Goal: Communication & Community: Answer question/provide support

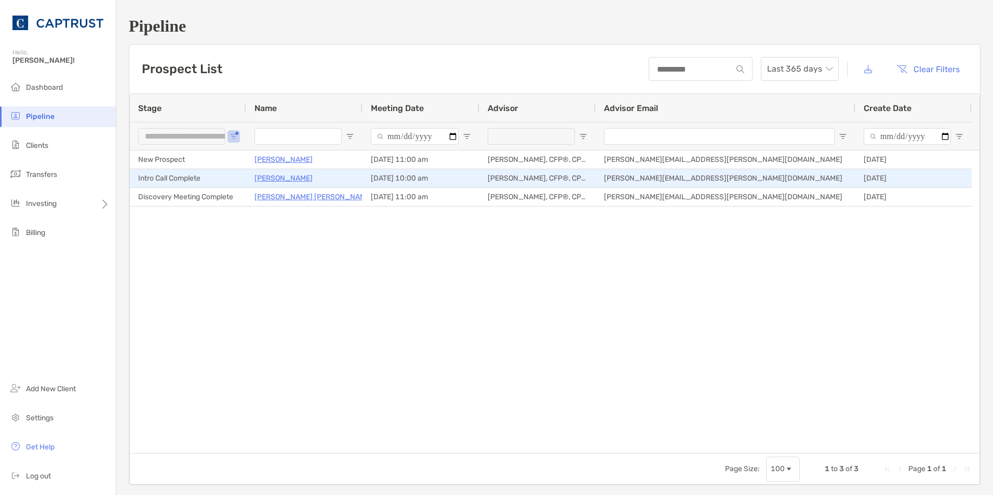
click at [290, 178] on p "Jay Quaintance" at bounding box center [283, 178] width 58 height 13
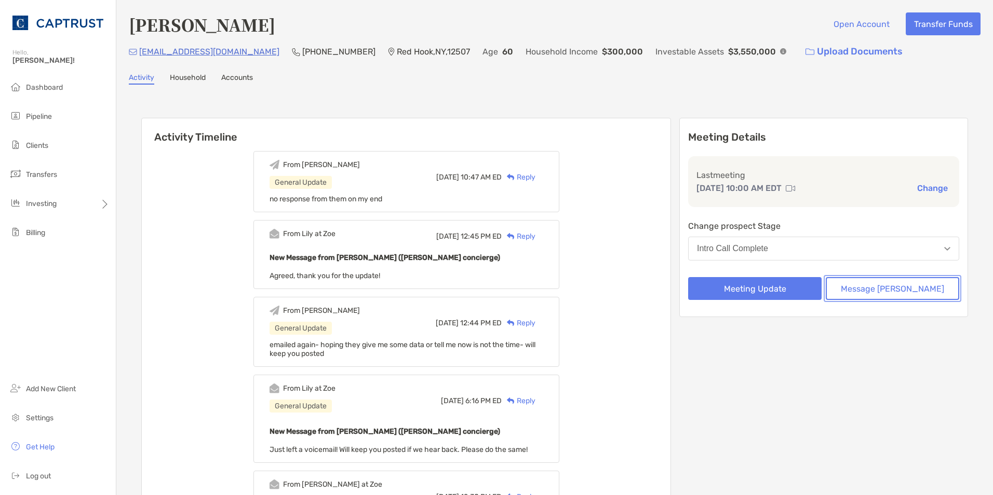
click at [906, 293] on button "Message [PERSON_NAME]" at bounding box center [891, 288] width 133 height 23
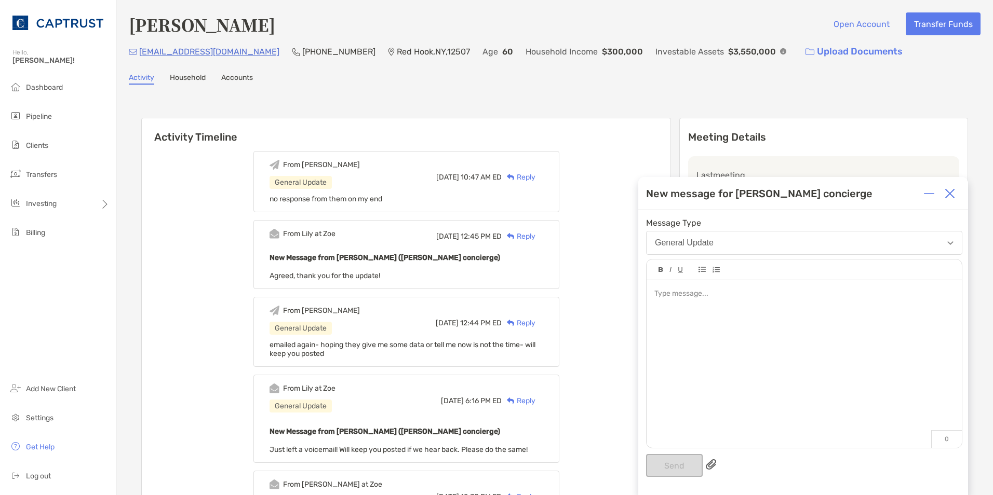
click at [728, 293] on div at bounding box center [803, 294] width 299 height 11
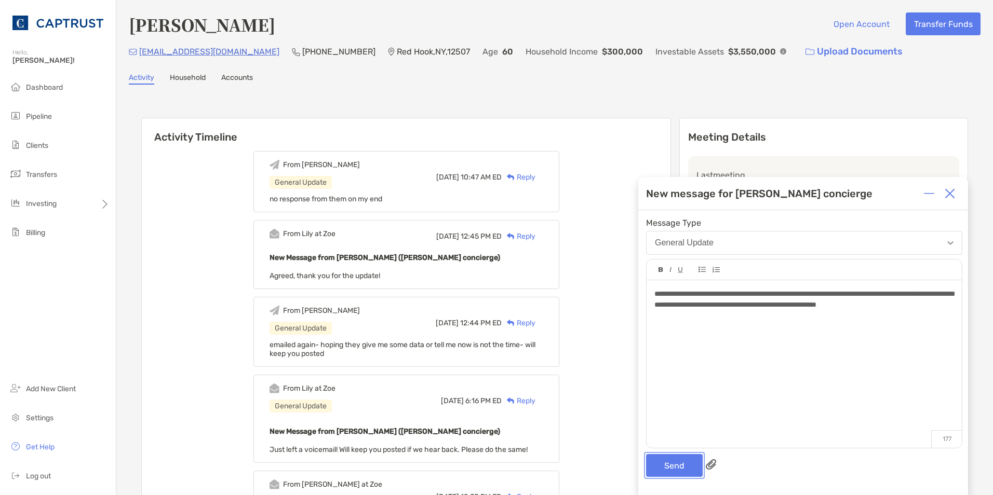
click at [683, 466] on button "Send" at bounding box center [674, 465] width 57 height 23
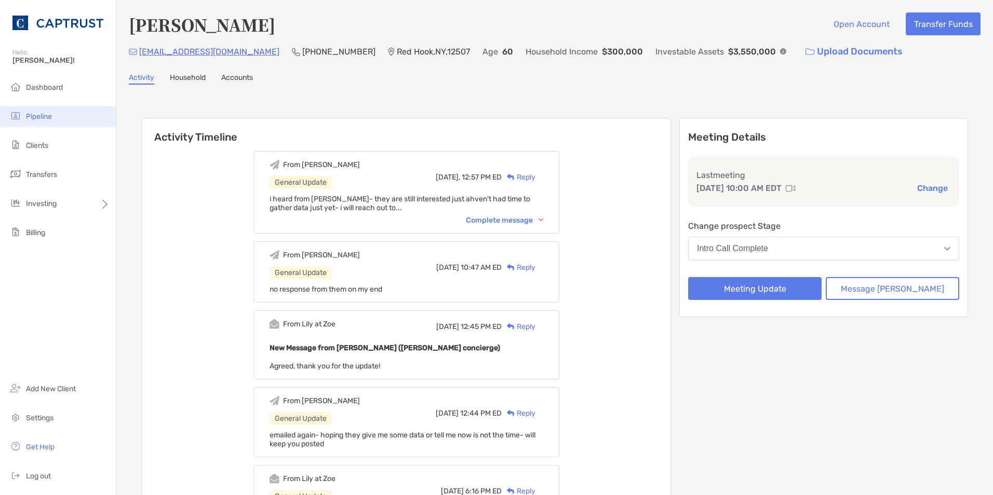
click at [51, 114] on span "Pipeline" at bounding box center [39, 116] width 26 height 9
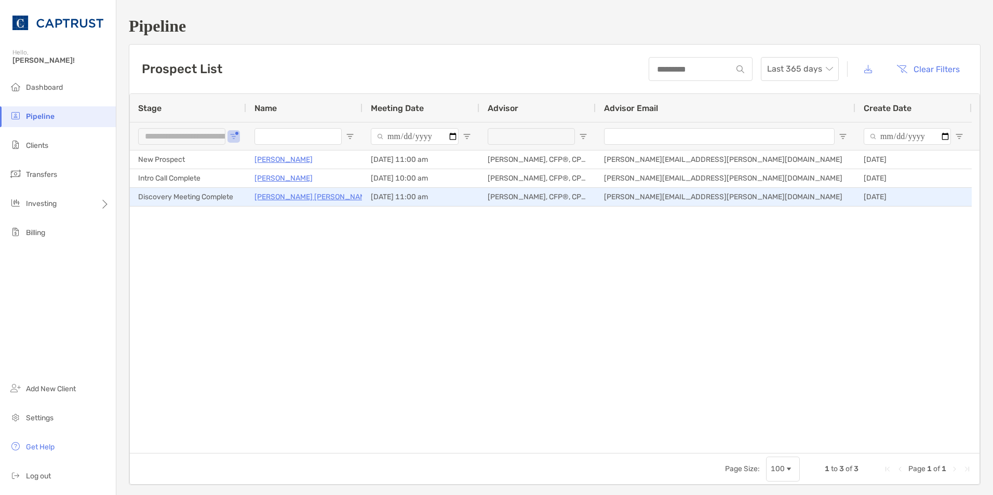
click at [276, 196] on p "[PERSON_NAME] [PERSON_NAME]" at bounding box center [313, 197] width 118 height 13
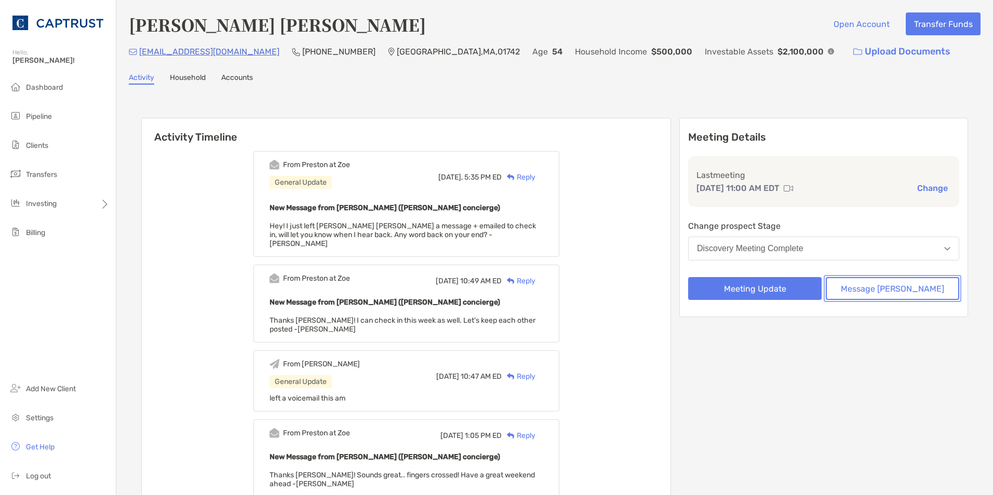
click at [892, 290] on button "Message [PERSON_NAME]" at bounding box center [891, 288] width 133 height 23
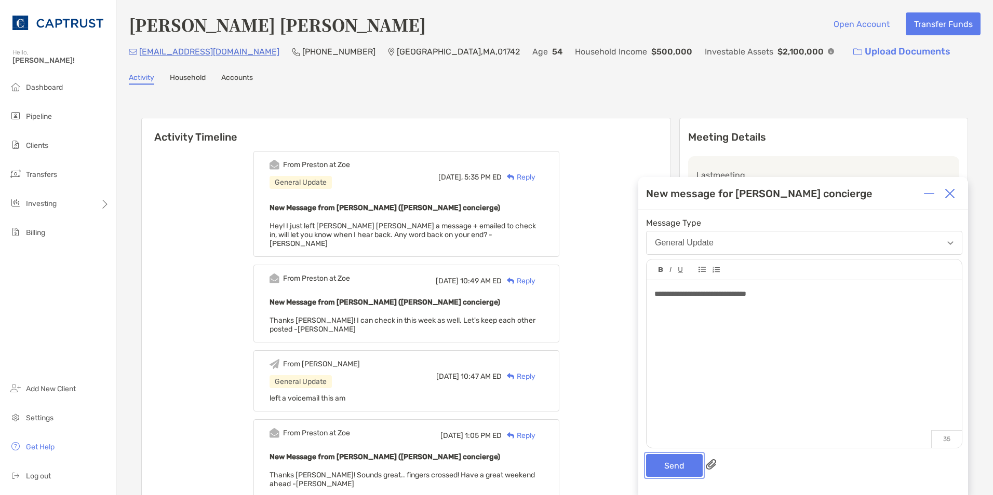
click at [686, 469] on button "Send" at bounding box center [674, 465] width 57 height 23
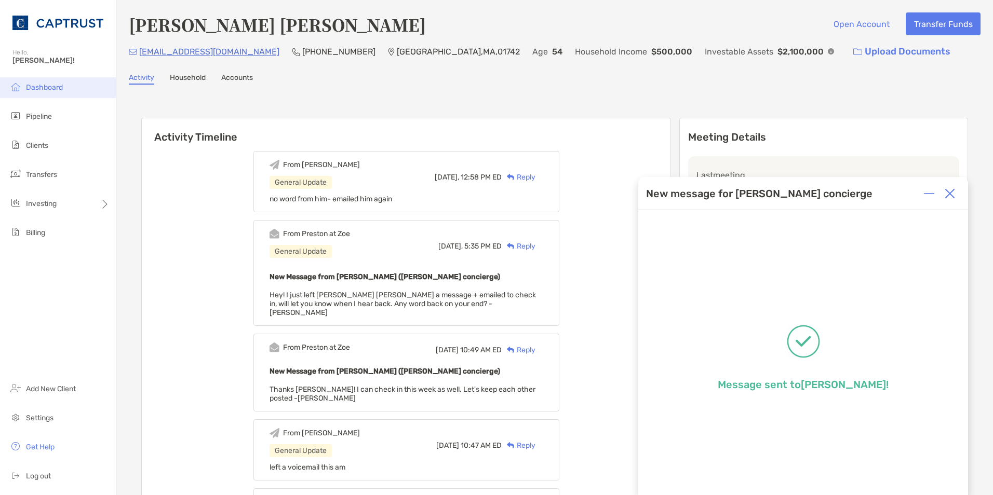
click at [51, 84] on span "Dashboard" at bounding box center [44, 87] width 37 height 9
